Goal: Book appointment/travel/reservation

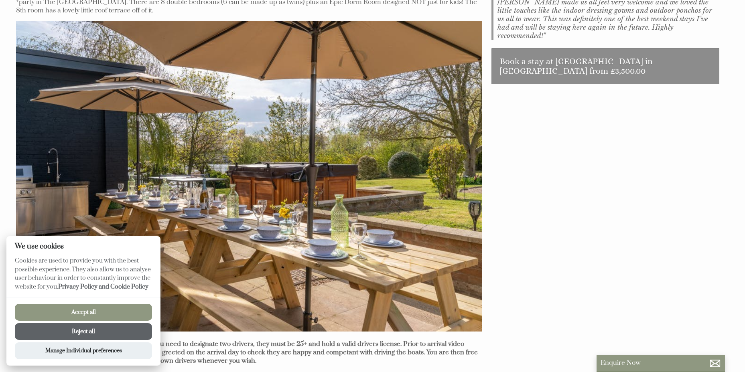
scroll to position [320, 0]
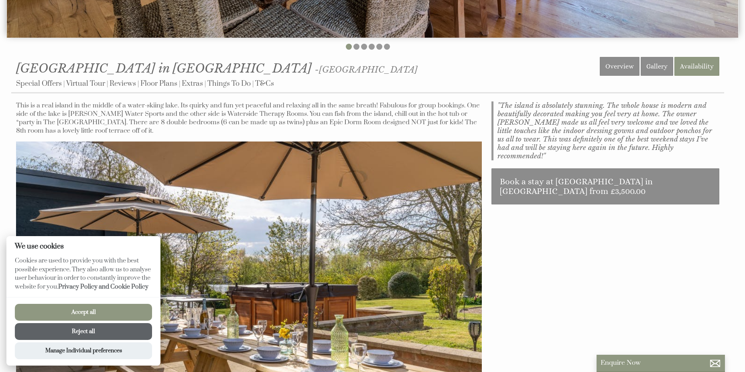
click at [91, 315] on button "Accept all" at bounding box center [83, 312] width 137 height 17
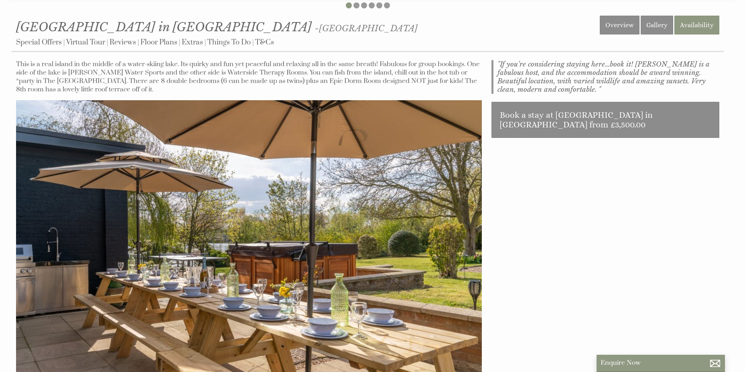
scroll to position [361, 0]
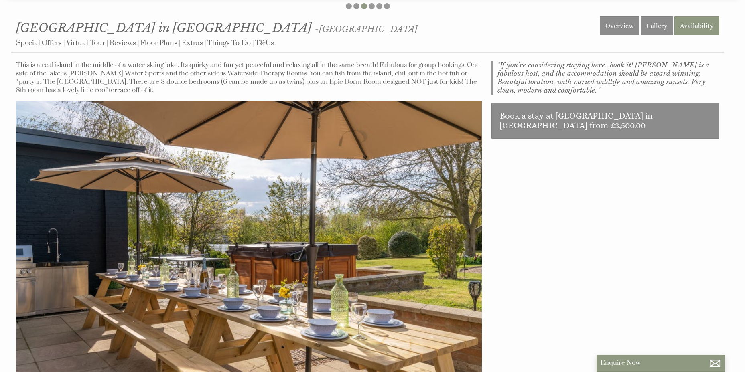
click at [686, 181] on div "Properties The Island in [GEOGRAPHIC_DATA] - [GEOGRAPHIC_DATA] Overview Gallery…" at bounding box center [367, 341] width 713 height 650
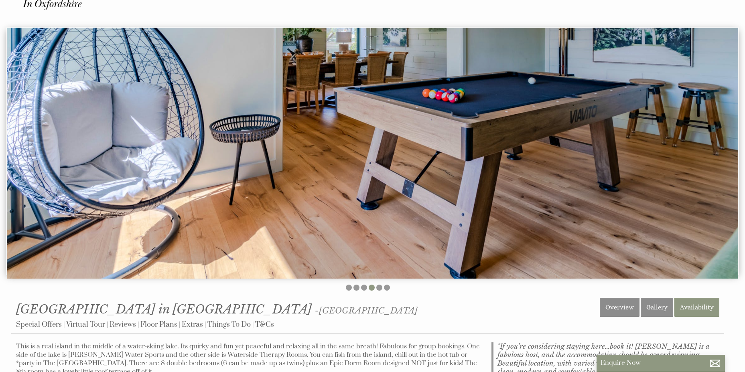
scroll to position [80, 0]
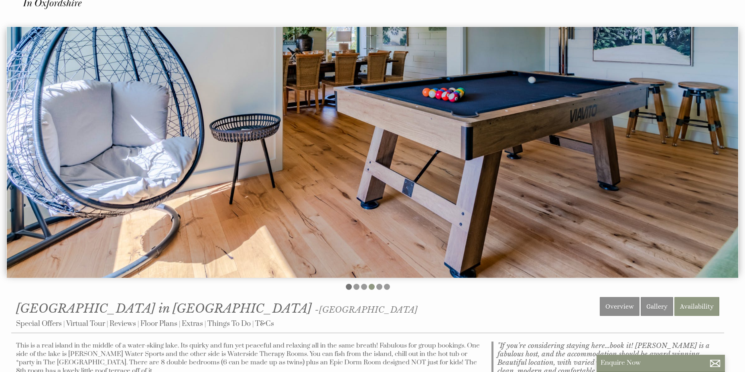
click at [351, 288] on li at bounding box center [349, 287] width 6 height 6
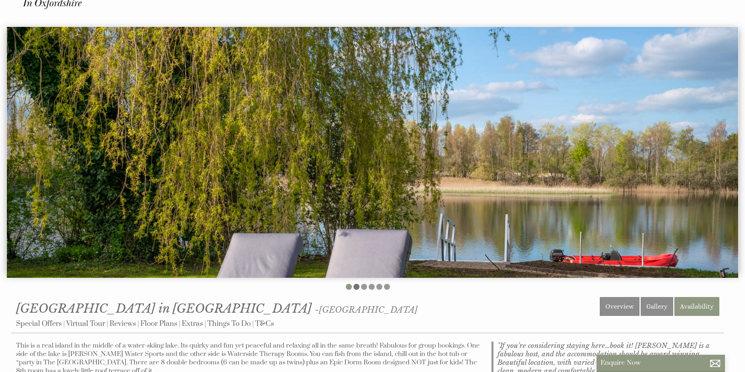
click at [356, 286] on li at bounding box center [356, 287] width 6 height 6
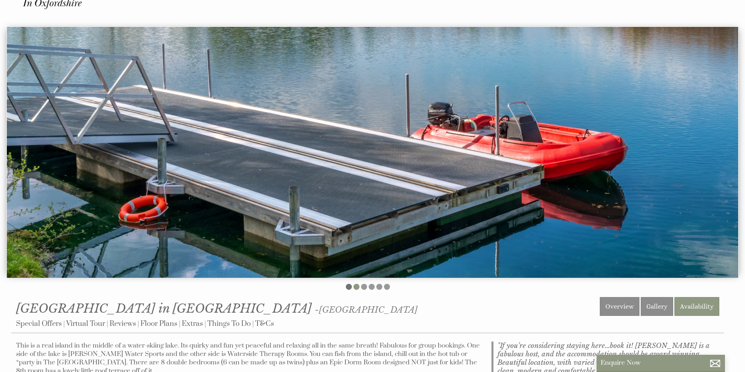
click at [346, 285] on li at bounding box center [349, 287] width 6 height 6
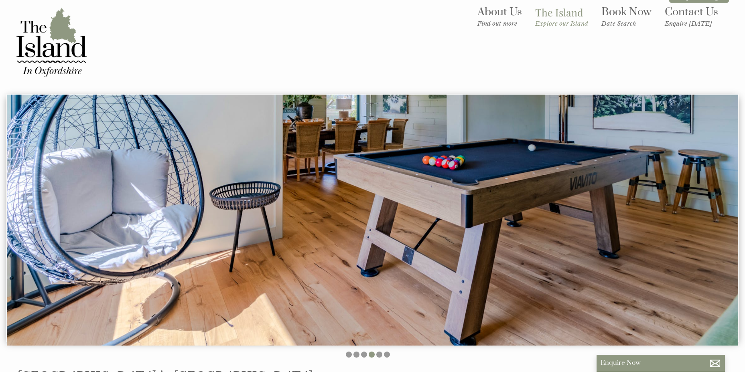
scroll to position [0, 0]
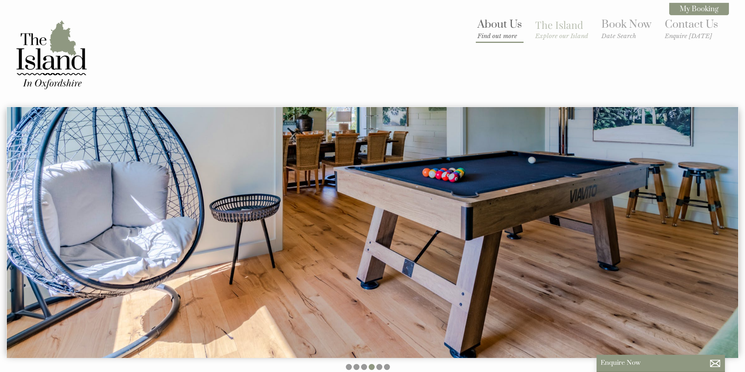
click at [490, 24] on link "About Us Find out more" at bounding box center [499, 29] width 45 height 22
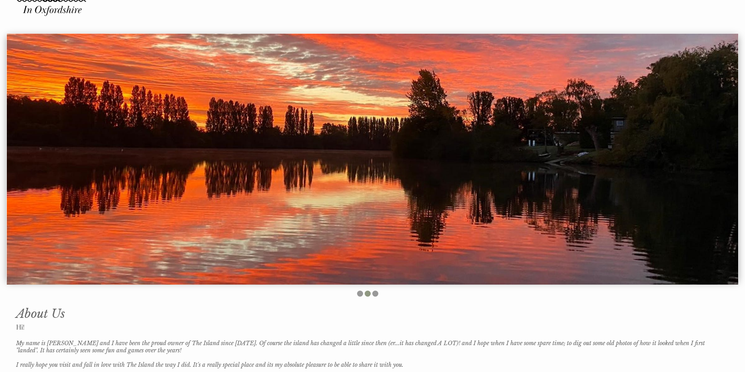
scroll to position [80, 0]
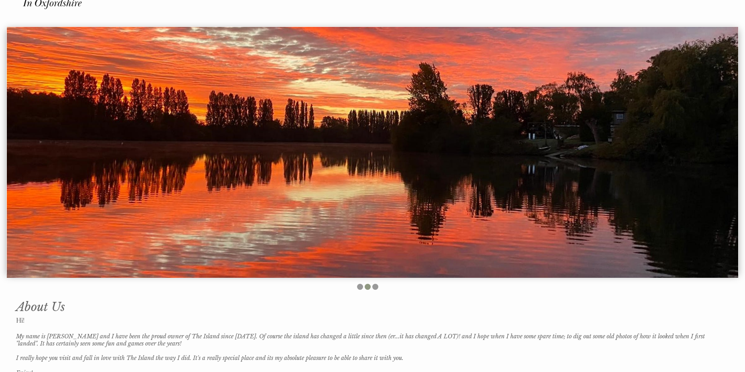
click at [371, 286] on ul at bounding box center [367, 288] width 713 height 8
click at [367, 287] on li at bounding box center [368, 287] width 6 height 6
click at [373, 287] on li at bounding box center [375, 287] width 6 height 6
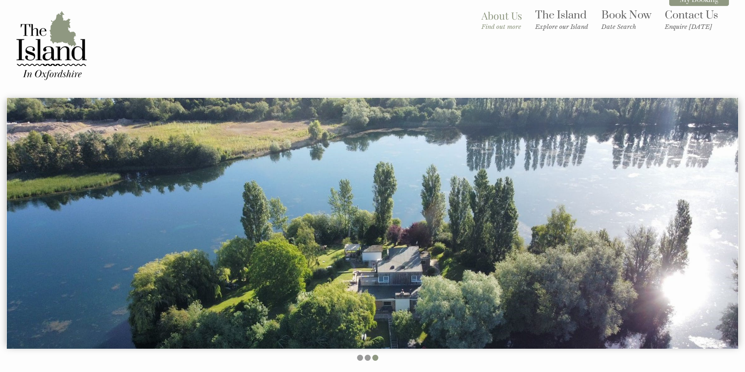
scroll to position [0, 0]
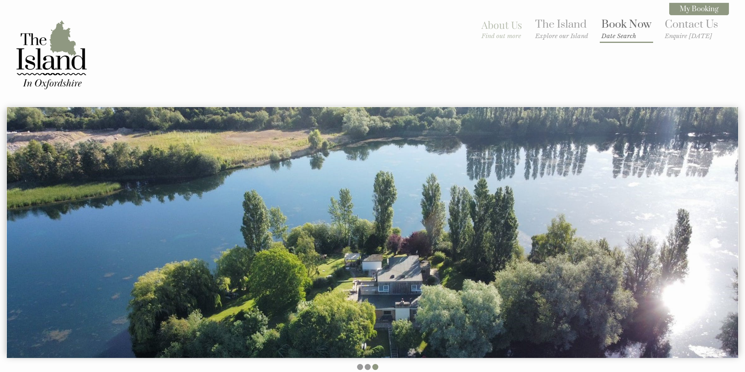
click at [610, 29] on link "Book Now Date Search" at bounding box center [626, 29] width 50 height 22
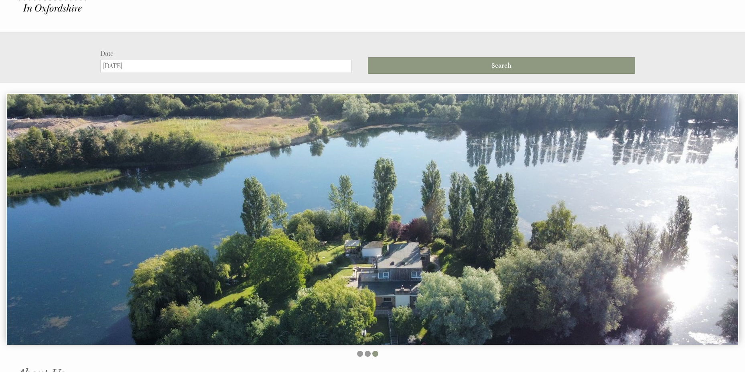
scroll to position [107, 0]
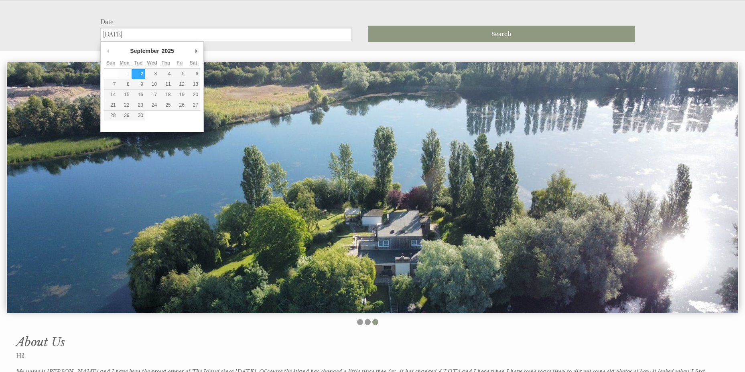
click at [245, 32] on input "[DATE]" at bounding box center [225, 34] width 251 height 13
type input "[DATE]"
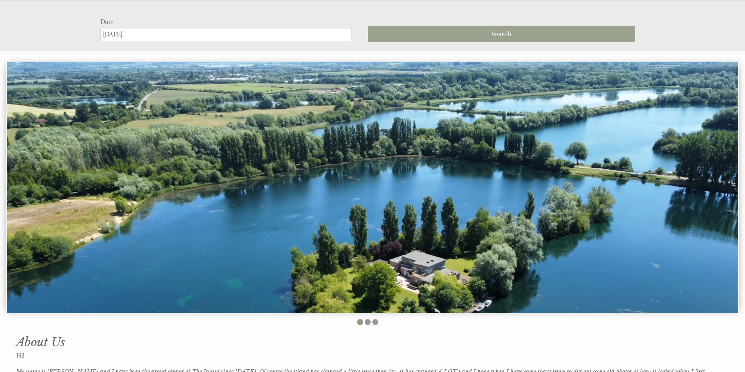
click at [436, 32] on button "Search" at bounding box center [501, 34] width 267 height 16
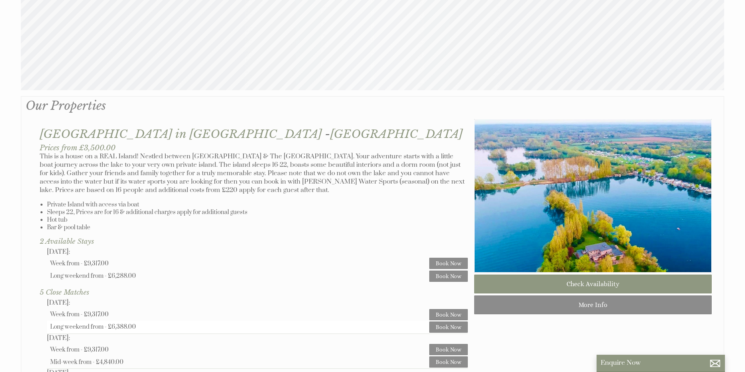
scroll to position [481, 0]
